Goal: Obtain resource: Download file/media

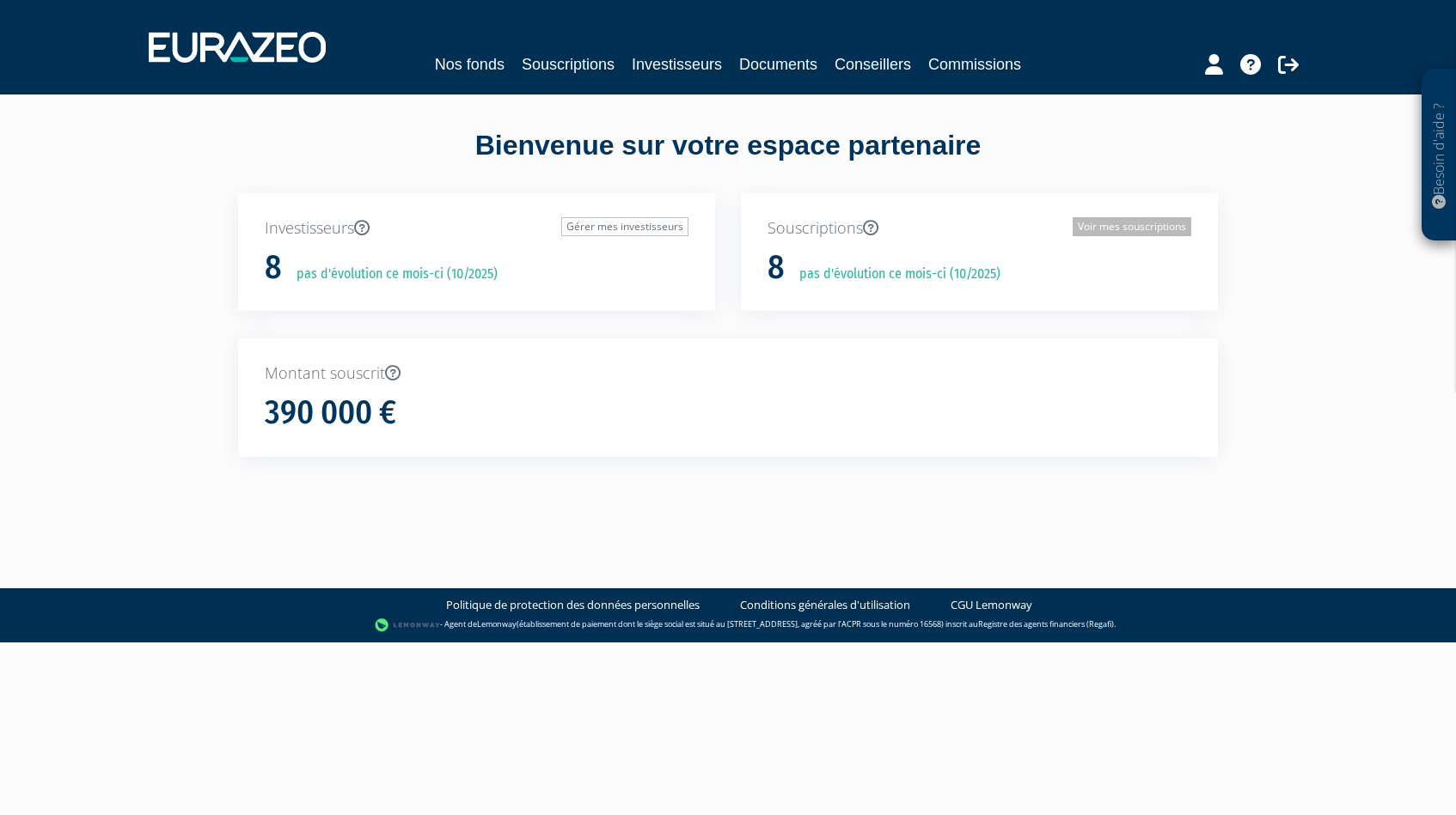
click at [1122, 217] on link "Voir mes souscriptions" at bounding box center [1132, 226] width 119 height 19
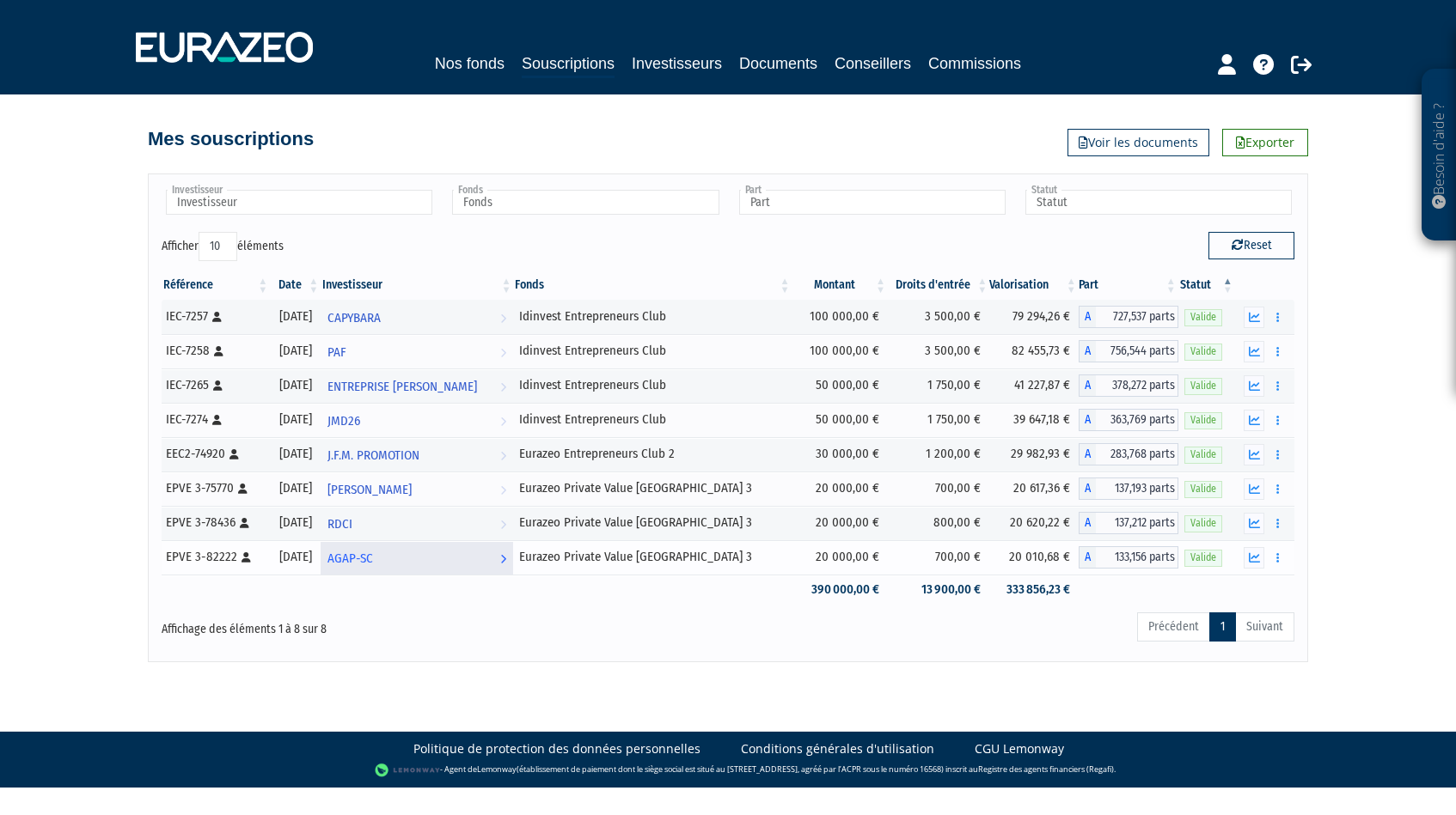
click at [373, 556] on span "AGAP-SC" at bounding box center [349, 559] width 45 height 32
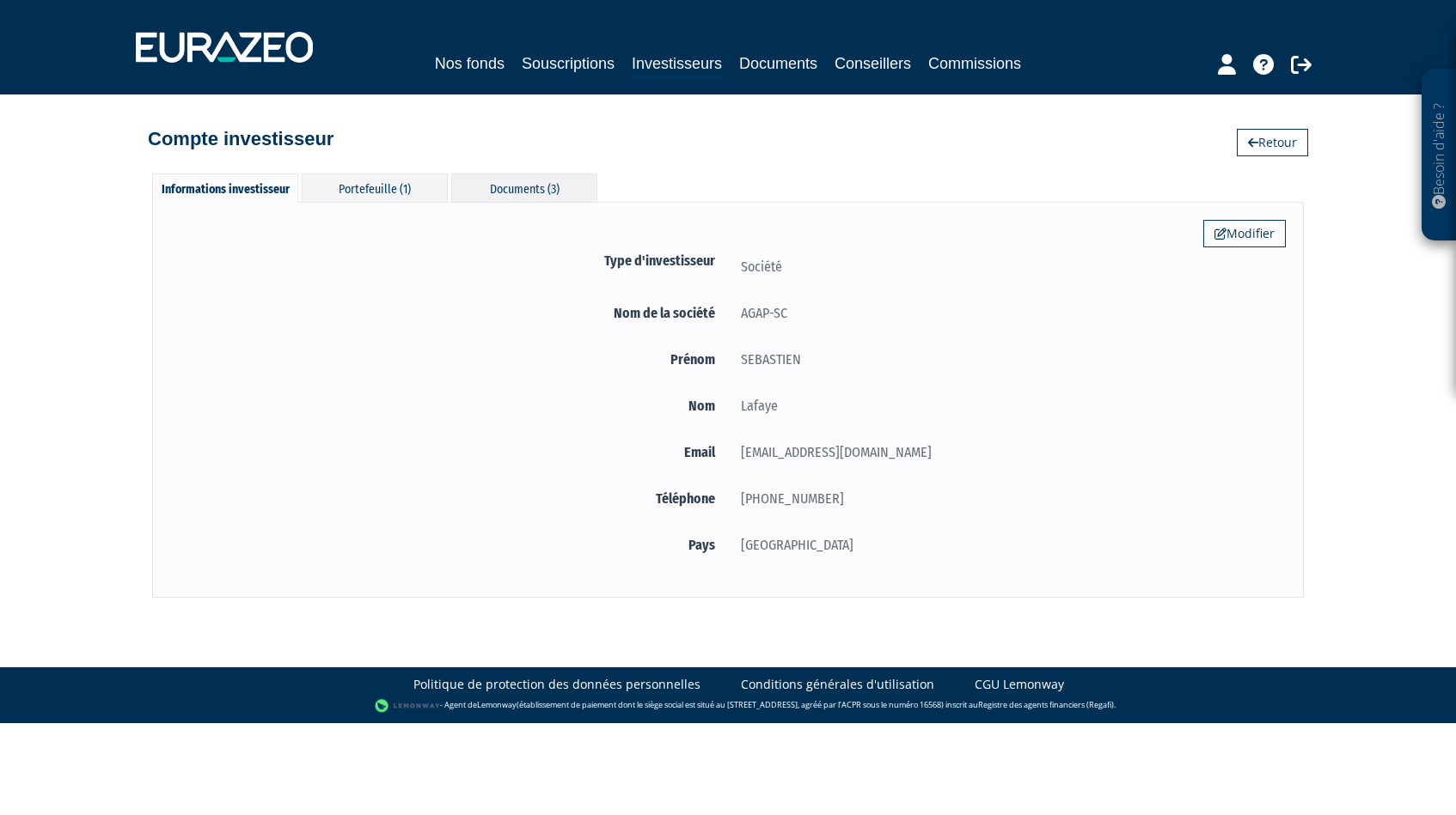
click at [528, 196] on div "Documents (3)" at bounding box center [524, 188] width 146 height 28
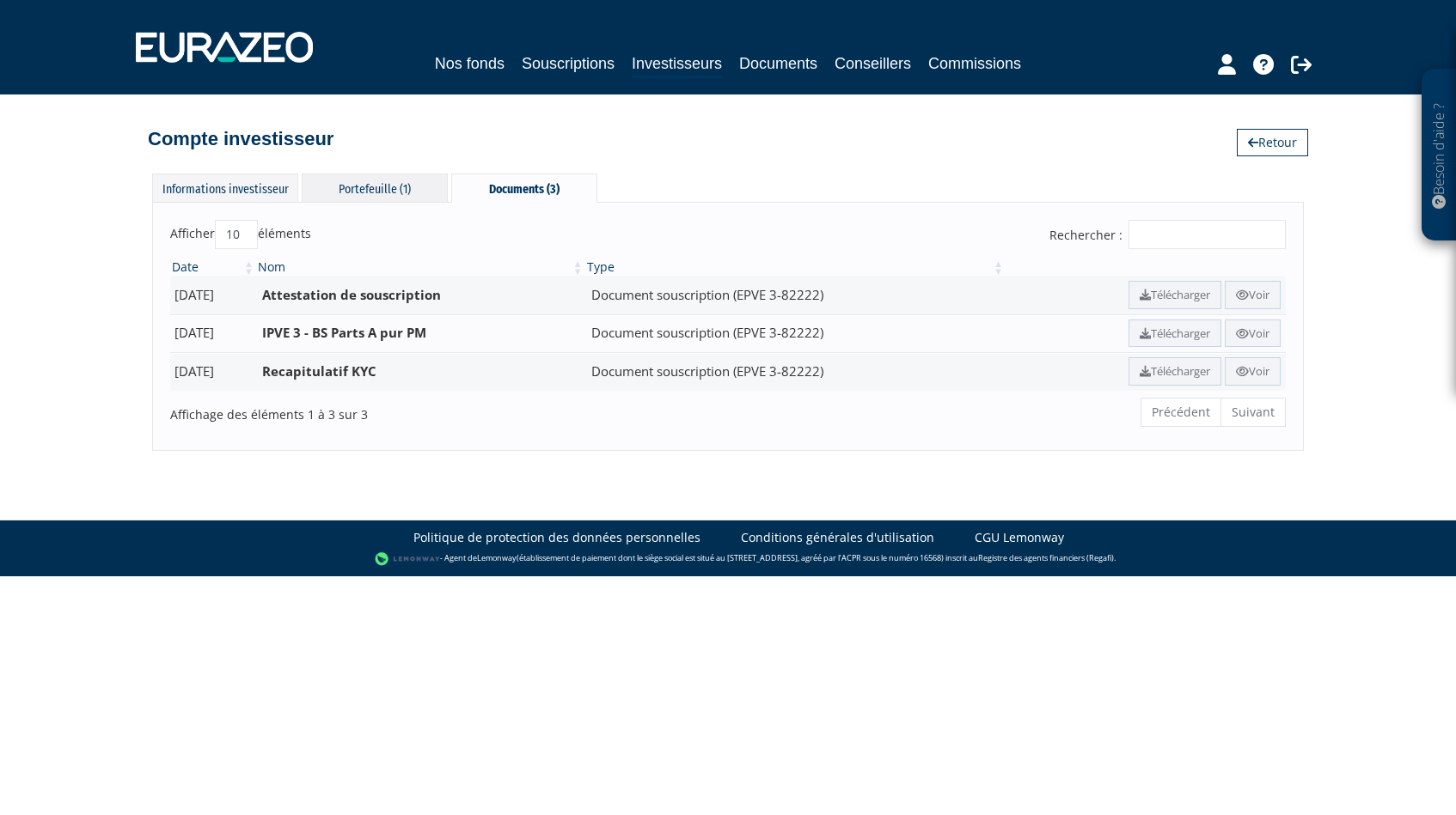
click at [403, 193] on div "Portefeuille (1)" at bounding box center [374, 188] width 146 height 28
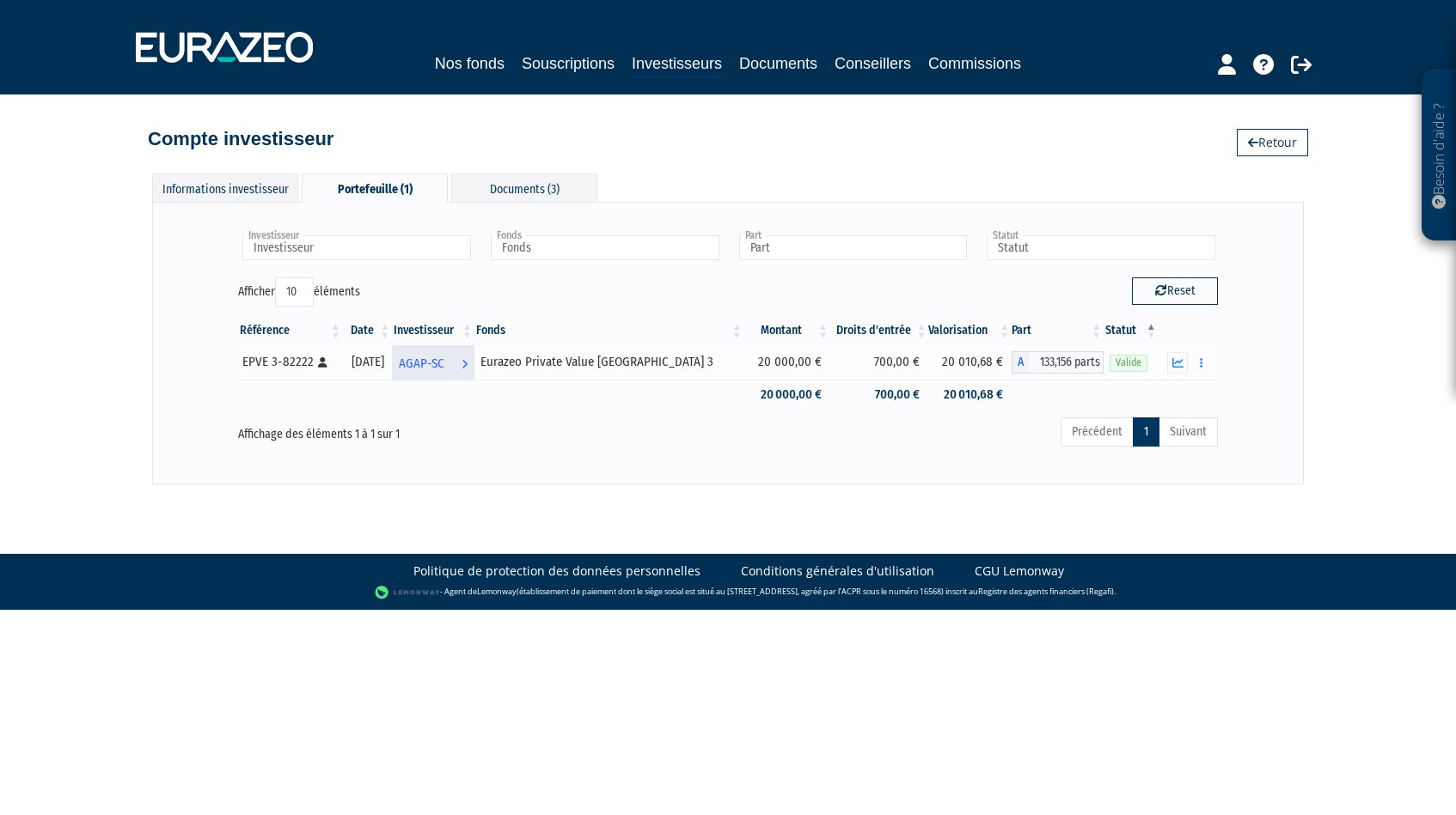
click at [444, 367] on span "AGAP-SC" at bounding box center [421, 364] width 45 height 32
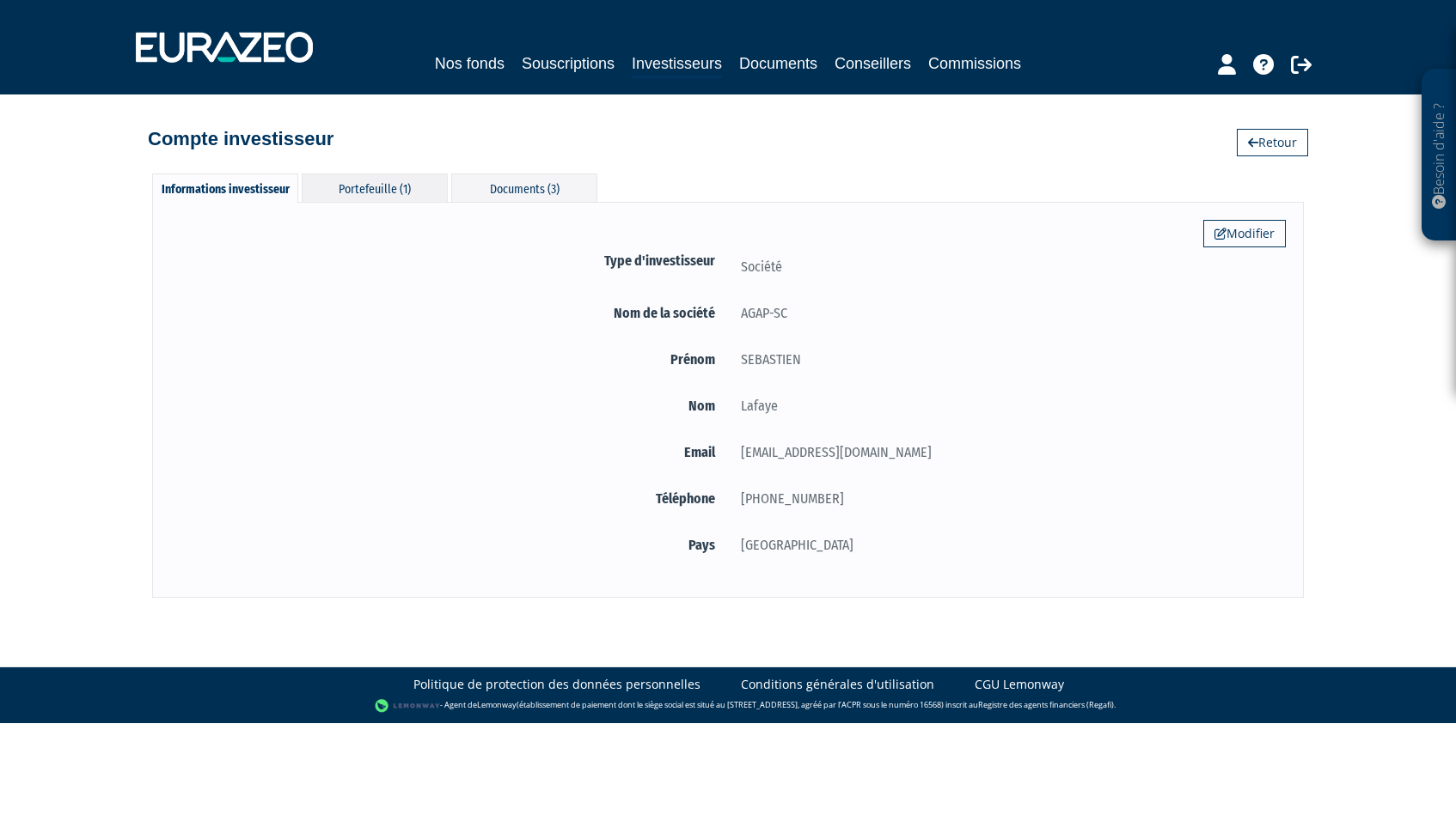
click at [385, 190] on div "Portefeuille (1)" at bounding box center [374, 188] width 146 height 28
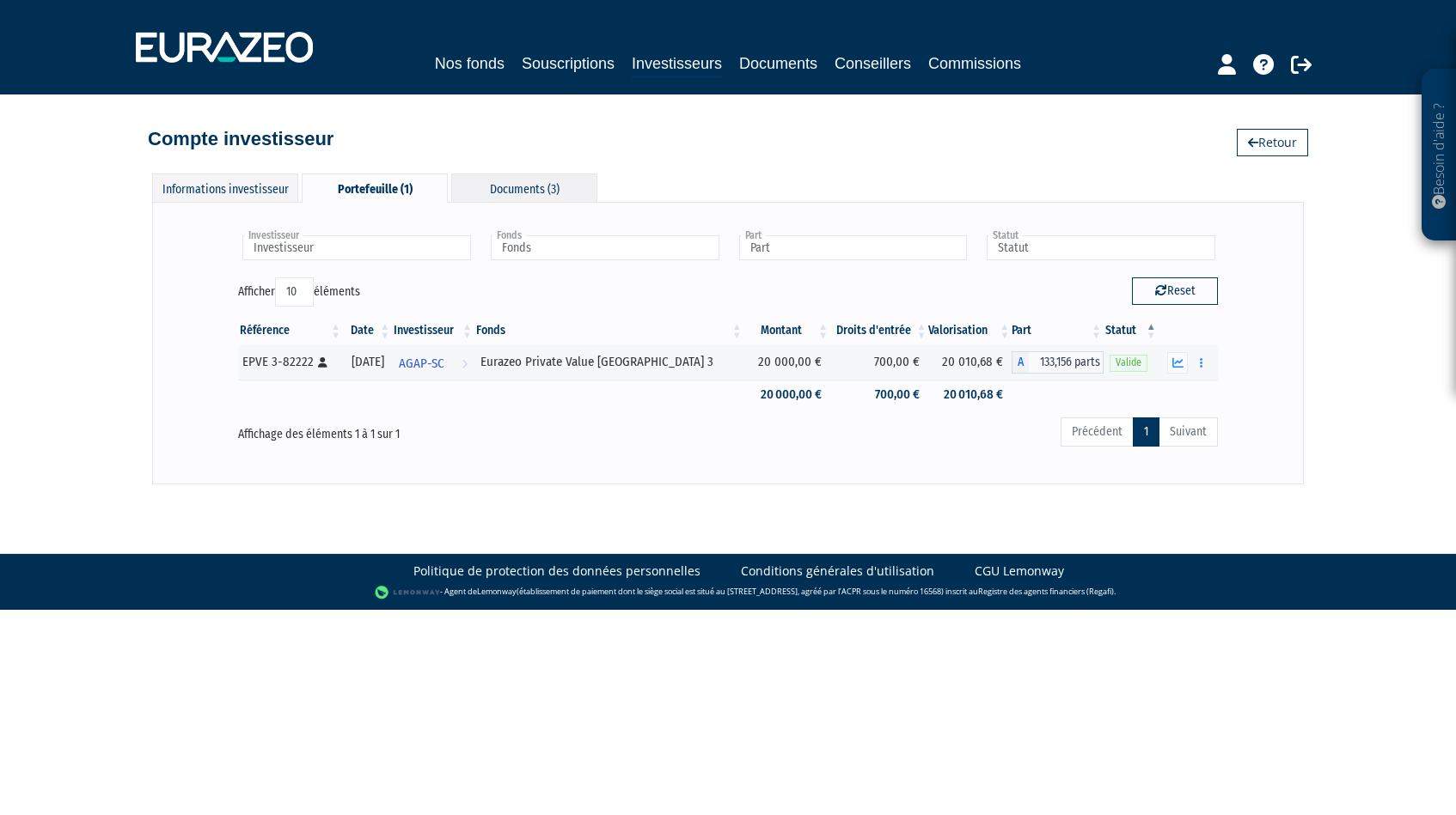
click at [518, 186] on div "Documents (3)" at bounding box center [524, 188] width 146 height 28
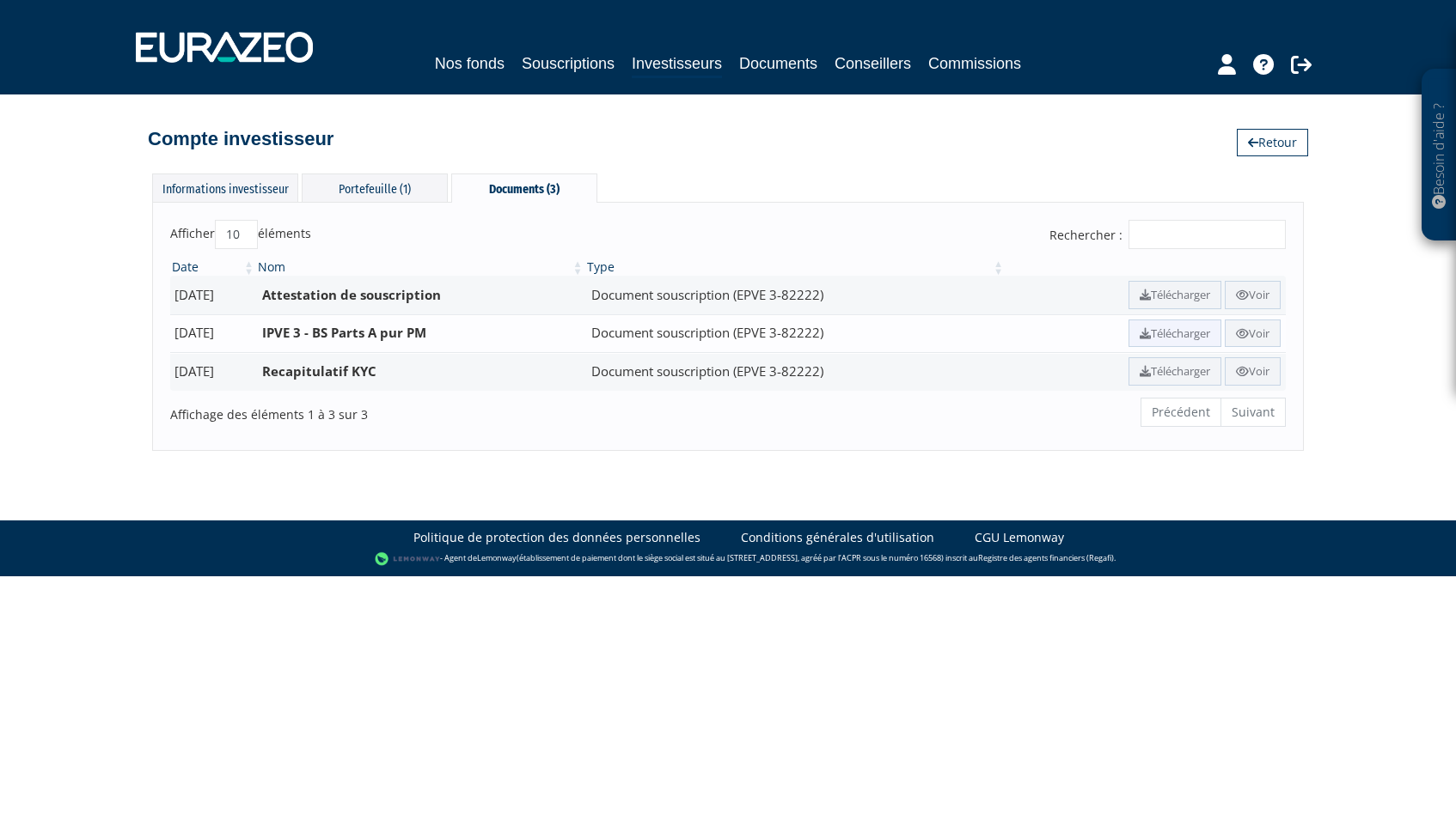
click at [1153, 332] on link "Télécharger" at bounding box center [1174, 334] width 93 height 28
